Goal: Entertainment & Leisure: Consume media (video, audio)

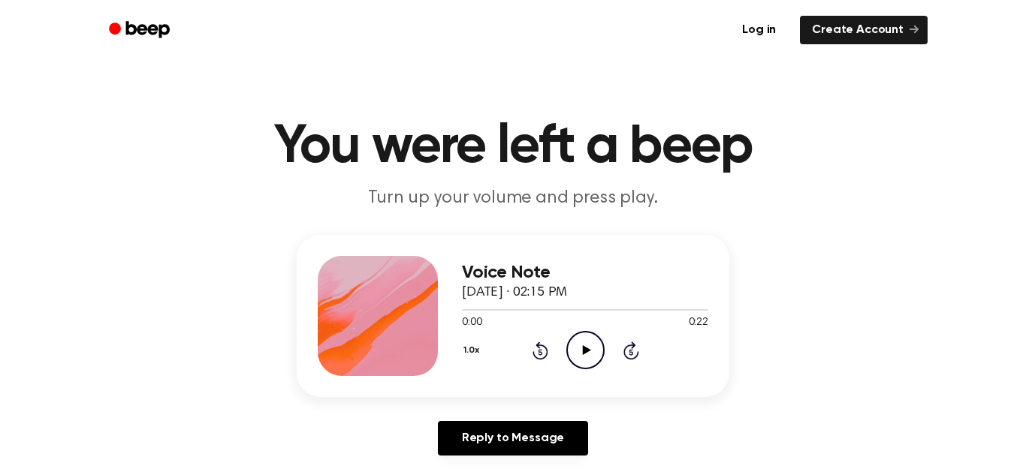
click at [585, 349] on icon at bounding box center [586, 351] width 8 height 10
click at [628, 342] on icon "Skip 5 seconds" at bounding box center [631, 351] width 17 height 20
click at [537, 349] on icon "Rewind 5 seconds" at bounding box center [540, 351] width 17 height 20
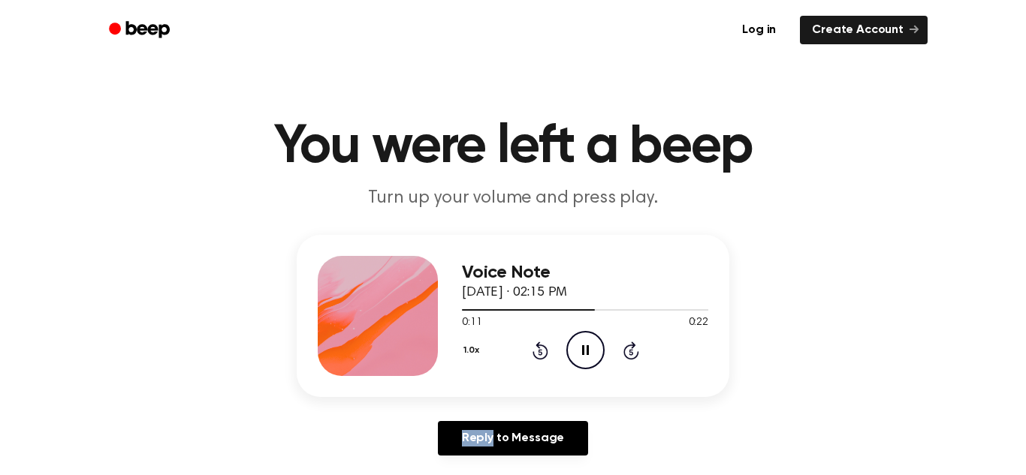
click at [537, 349] on icon "Rewind 5 seconds" at bounding box center [540, 351] width 17 height 20
